Goal: Information Seeking & Learning: Learn about a topic

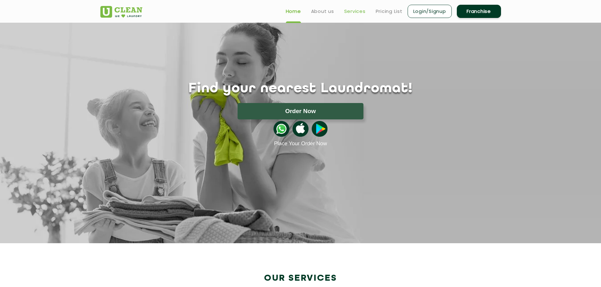
click at [352, 10] on link "Services" at bounding box center [354, 12] width 21 height 8
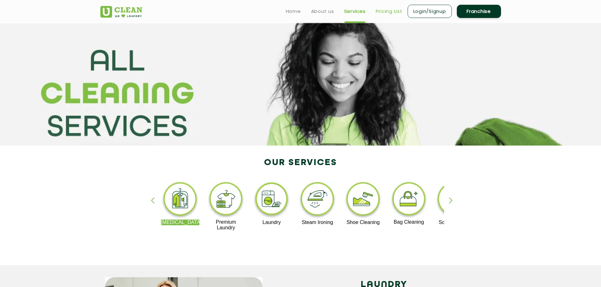
click at [383, 13] on link "Pricing List" at bounding box center [389, 12] width 27 height 8
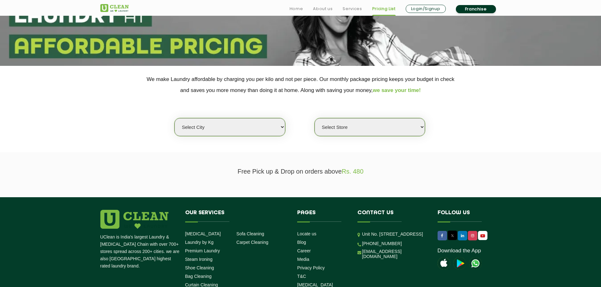
scroll to position [80, 0]
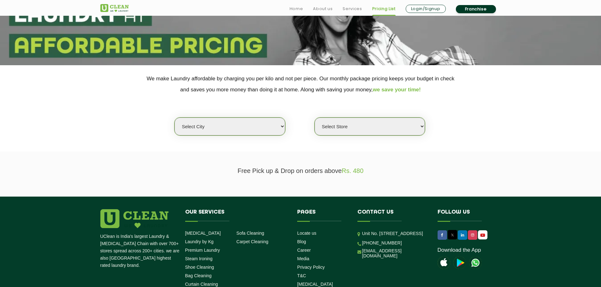
click at [247, 126] on select "Select city [GEOGRAPHIC_DATA] [GEOGRAPHIC_DATA] [GEOGRAPHIC_DATA] [GEOGRAPHIC_D…" at bounding box center [229, 127] width 110 height 18
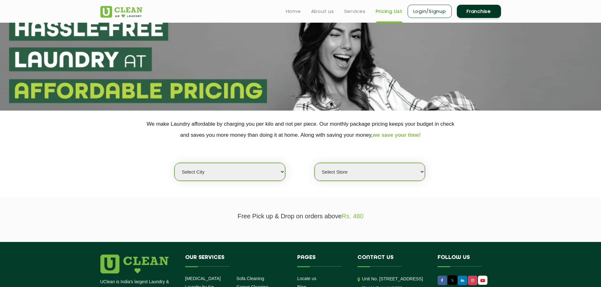
scroll to position [35, 0]
drag, startPoint x: 224, startPoint y: 181, endPoint x: 225, endPoint y: 177, distance: 4.5
click at [225, 177] on div "Select city [GEOGRAPHIC_DATA] [GEOGRAPHIC_DATA] [GEOGRAPHIC_DATA] [GEOGRAPHIC_D…" at bounding box center [229, 172] width 111 height 19
click at [225, 177] on select "Select city [GEOGRAPHIC_DATA] [GEOGRAPHIC_DATA] [GEOGRAPHIC_DATA] [GEOGRAPHIC_D…" at bounding box center [229, 172] width 110 height 18
click at [174, 163] on select "Select city [GEOGRAPHIC_DATA] [GEOGRAPHIC_DATA] [GEOGRAPHIC_DATA] [GEOGRAPHIC_D…" at bounding box center [229, 172] width 110 height 18
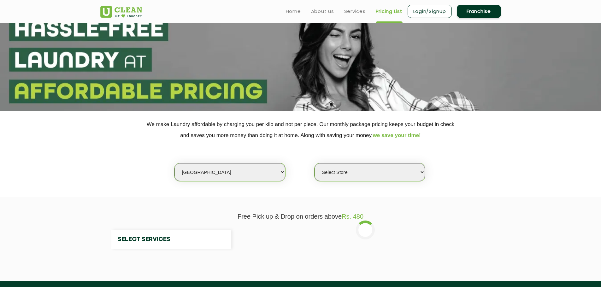
click at [369, 177] on select "Select Store" at bounding box center [369, 172] width 110 height 18
click at [314, 163] on select "Select Store" at bounding box center [369, 172] width 110 height 18
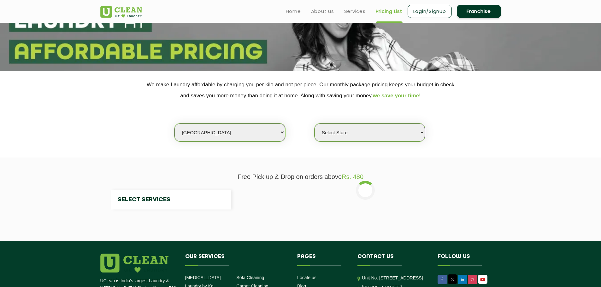
scroll to position [73, 0]
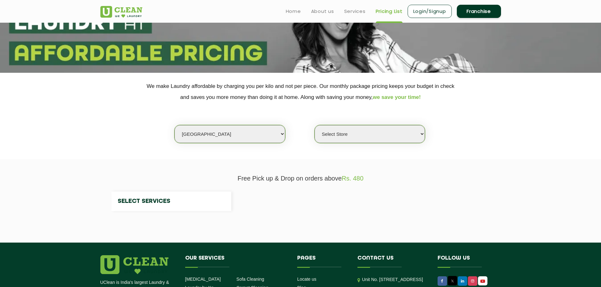
click at [359, 138] on select "Select Store" at bounding box center [369, 134] width 110 height 18
click at [314, 125] on select "Select Store" at bounding box center [369, 134] width 110 height 18
click at [255, 138] on select "Select city [GEOGRAPHIC_DATA] [GEOGRAPHIC_DATA] [GEOGRAPHIC_DATA] [GEOGRAPHIC_D…" at bounding box center [229, 134] width 110 height 18
select select "132"
click at [174, 125] on select "Select city [GEOGRAPHIC_DATA] [GEOGRAPHIC_DATA] [GEOGRAPHIC_DATA] [GEOGRAPHIC_D…" at bounding box center [229, 134] width 110 height 18
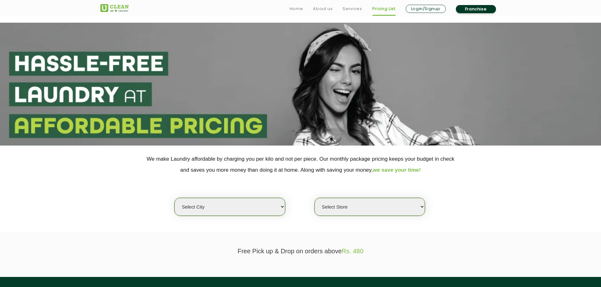
scroll to position [90, 0]
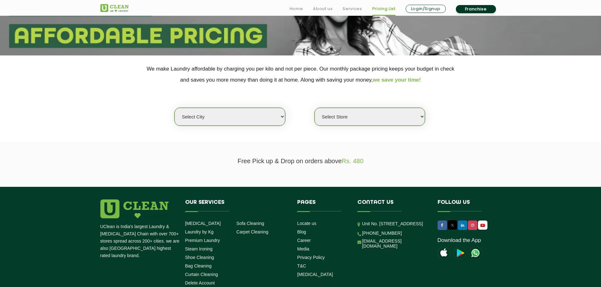
select select "17"
click at [174, 108] on select "Select city [GEOGRAPHIC_DATA] [GEOGRAPHIC_DATA] [GEOGRAPHIC_DATA] [GEOGRAPHIC_D…" at bounding box center [229, 117] width 110 height 18
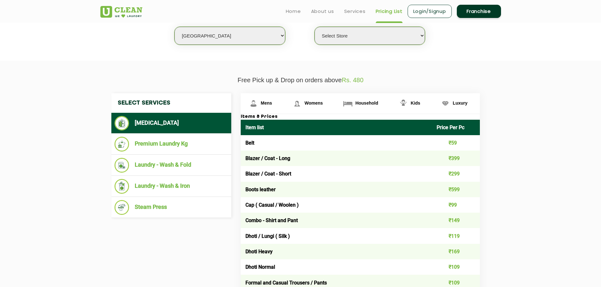
scroll to position [170, 0]
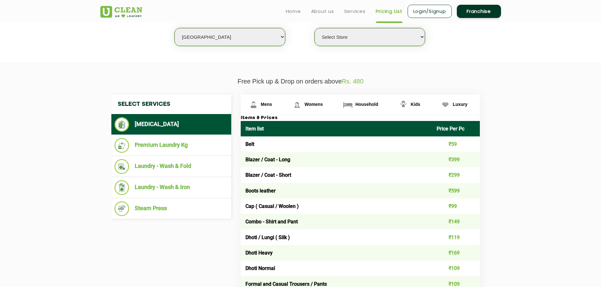
click at [368, 42] on select "Select Store [GEOGRAPHIC_DATA] [GEOGRAPHIC_DATA] [GEOGRAPHIC_DATA]" at bounding box center [369, 37] width 110 height 18
select select "459"
click at [314, 28] on select "Select Store [GEOGRAPHIC_DATA] [GEOGRAPHIC_DATA] [GEOGRAPHIC_DATA]" at bounding box center [369, 37] width 110 height 18
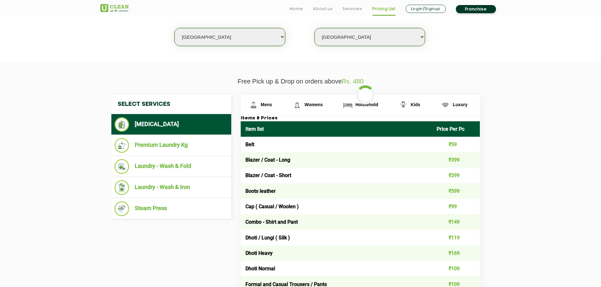
scroll to position [211, 0]
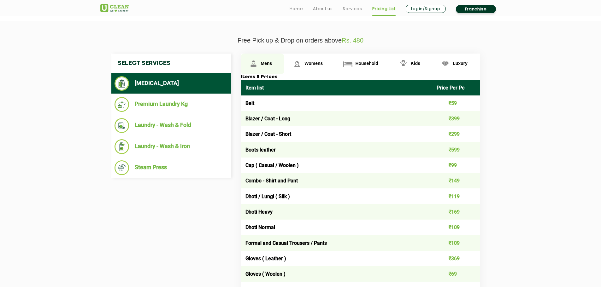
click at [272, 63] on span "Mens" at bounding box center [266, 63] width 11 height 5
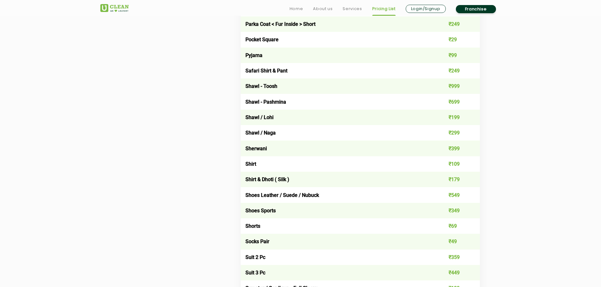
scroll to position [804, 0]
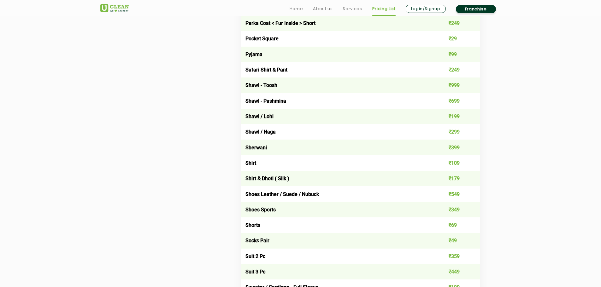
click at [270, 208] on td "Shoes Sports" at bounding box center [336, 209] width 191 height 15
click at [278, 194] on td "Shoes Leather / Suede / Nubuck" at bounding box center [336, 193] width 191 height 15
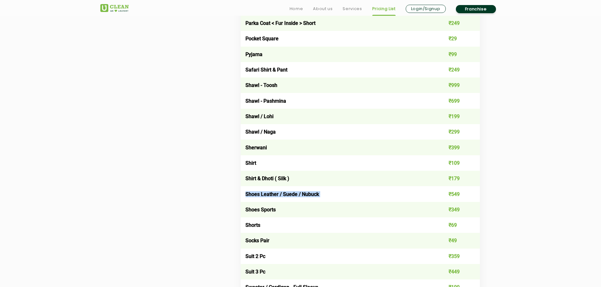
click at [278, 194] on td "Shoes Leather / Suede / Nubuck" at bounding box center [336, 193] width 191 height 15
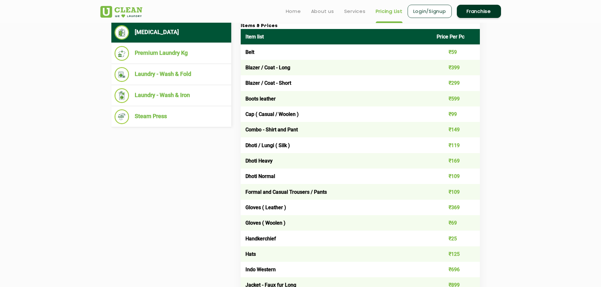
scroll to position [262, 0]
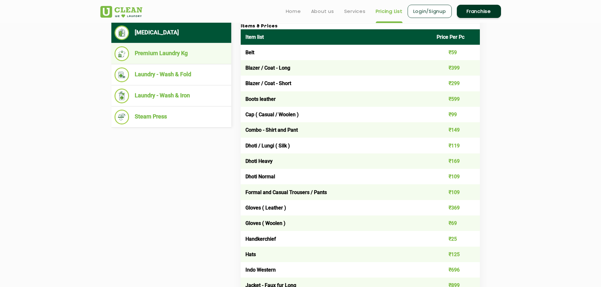
click at [204, 58] on li "Premium Laundry Kg" at bounding box center [171, 53] width 114 height 15
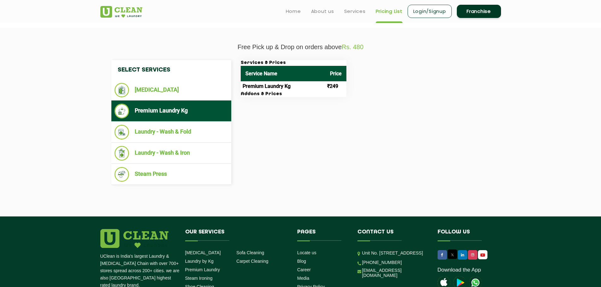
scroll to position [200, 0]
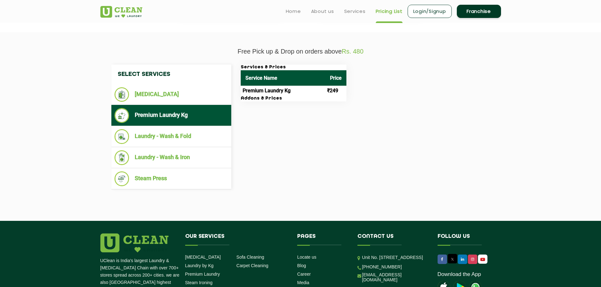
click at [273, 90] on td "Premium Laundry Kg" at bounding box center [283, 91] width 85 height 10
drag, startPoint x: 273, startPoint y: 90, endPoint x: 264, endPoint y: 99, distance: 12.7
click at [264, 99] on div "Services & Prices Service Name Price Premium Laundry Kg ₹249 Addons & Prices" at bounding box center [294, 83] width 106 height 37
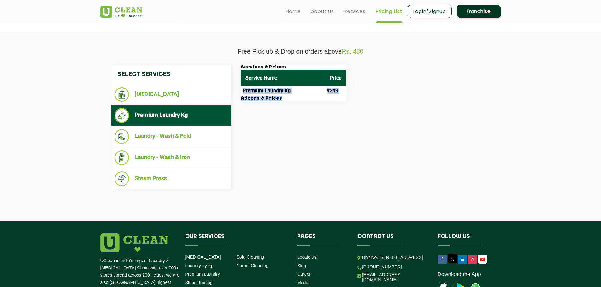
click at [264, 99] on h3 "Addons & Prices" at bounding box center [294, 99] width 106 height 6
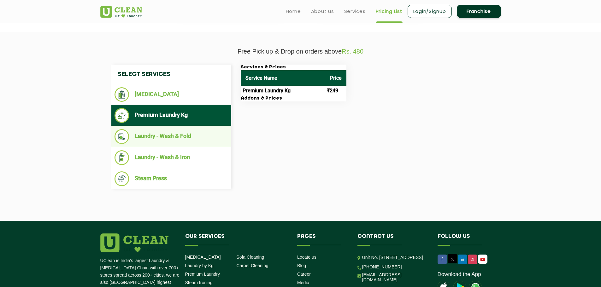
click at [213, 133] on li "Laundry - Wash & Fold" at bounding box center [171, 136] width 114 height 15
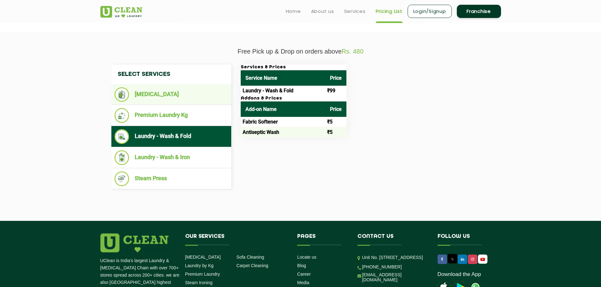
click at [208, 103] on ul "[MEDICAL_DATA]" at bounding box center [171, 94] width 120 height 21
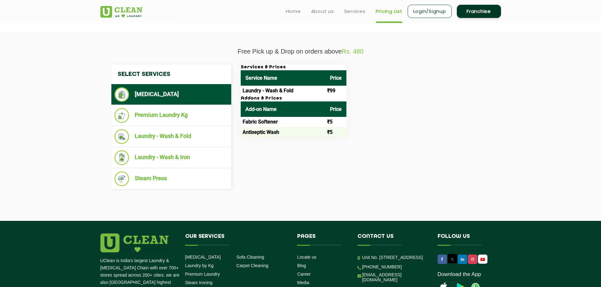
scroll to position [285, 0]
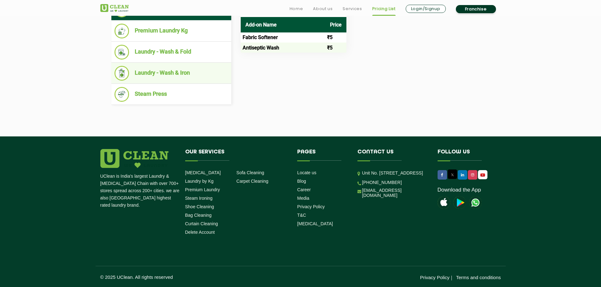
click at [168, 71] on li "Laundry - Wash & Iron" at bounding box center [171, 73] width 114 height 15
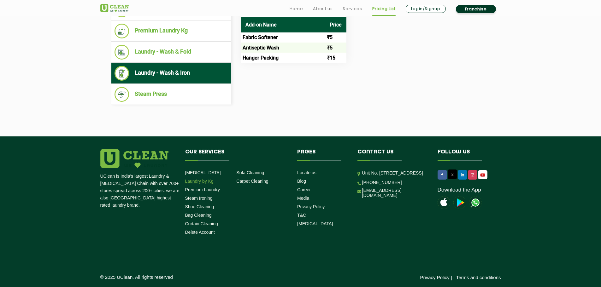
click at [196, 180] on link "Laundry by Kg" at bounding box center [199, 181] width 28 height 5
